Goal: Transaction & Acquisition: Purchase product/service

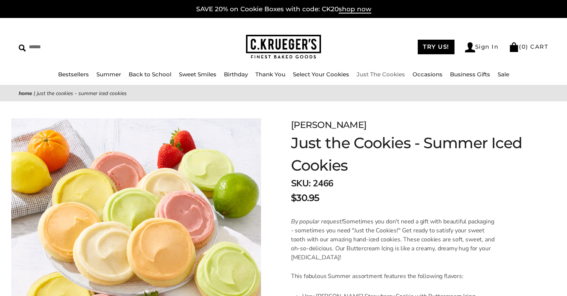
click at [390, 73] on link "Just The Cookies" at bounding box center [380, 74] width 48 height 7
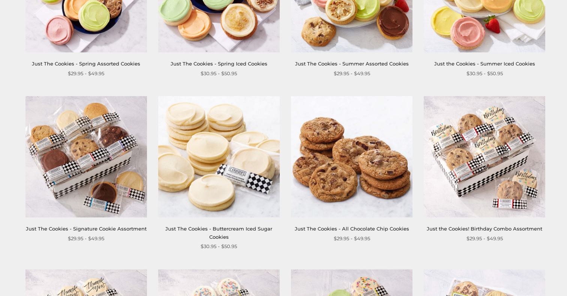
scroll to position [242, 0]
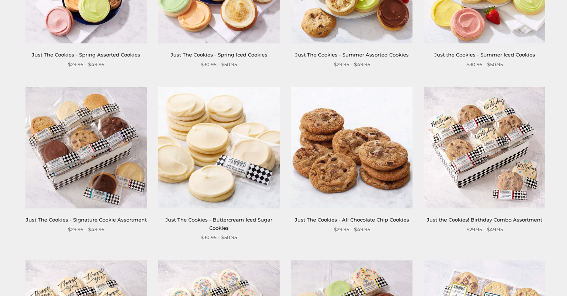
click at [251, 176] on img at bounding box center [218, 147] width 121 height 121
